Goal: Navigation & Orientation: Find specific page/section

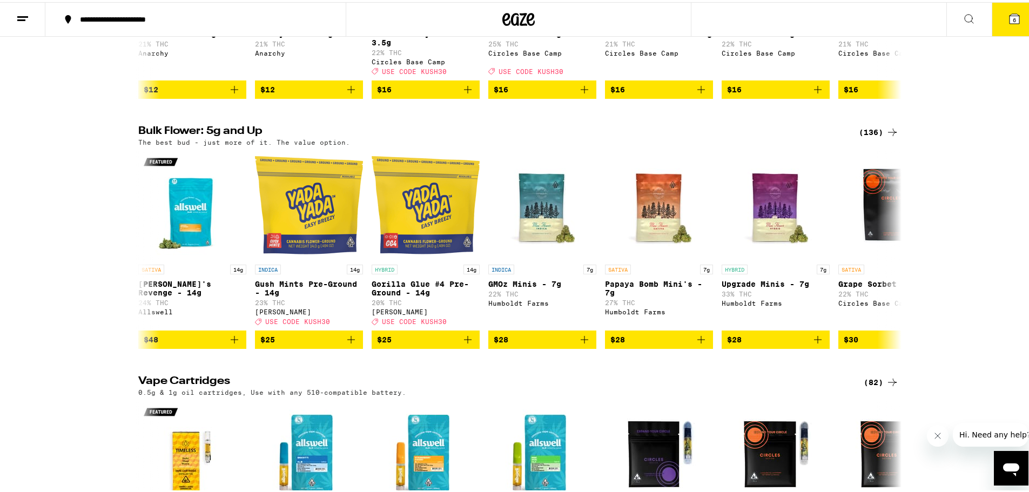
scroll to position [4590, 0]
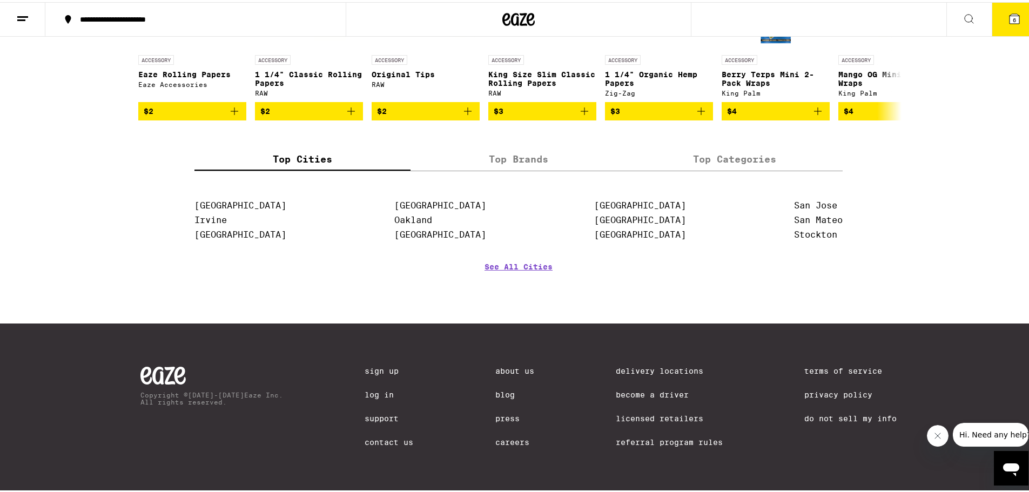
click at [639, 394] on link "Become a Driver" at bounding box center [669, 392] width 107 height 9
